Goal: Check status: Check status

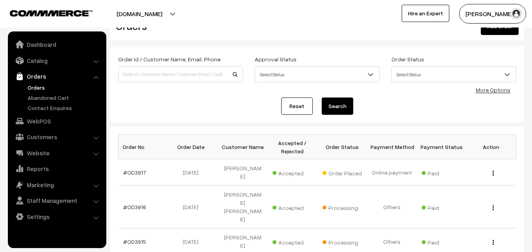
scroll to position [79, 0]
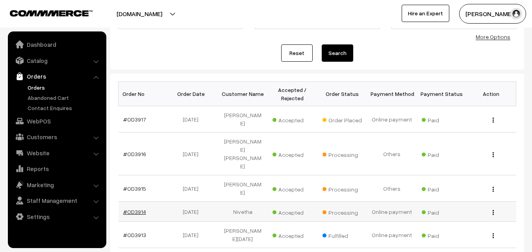
click at [136, 209] on link "#OD3914" at bounding box center [134, 212] width 23 height 7
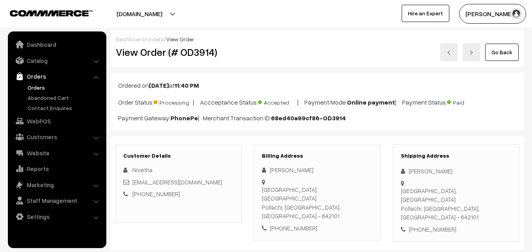
click at [34, 87] on link "Orders" at bounding box center [65, 87] width 78 height 8
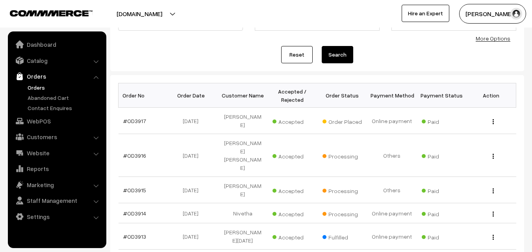
scroll to position [79, 0]
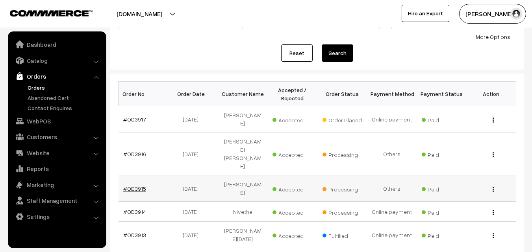
click at [138, 185] on link "#OD3915" at bounding box center [134, 188] width 23 height 7
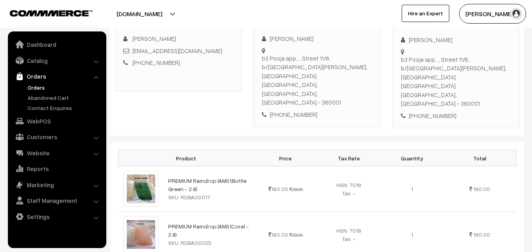
scroll to position [133, 0]
